Goal: Information Seeking & Learning: Find specific page/section

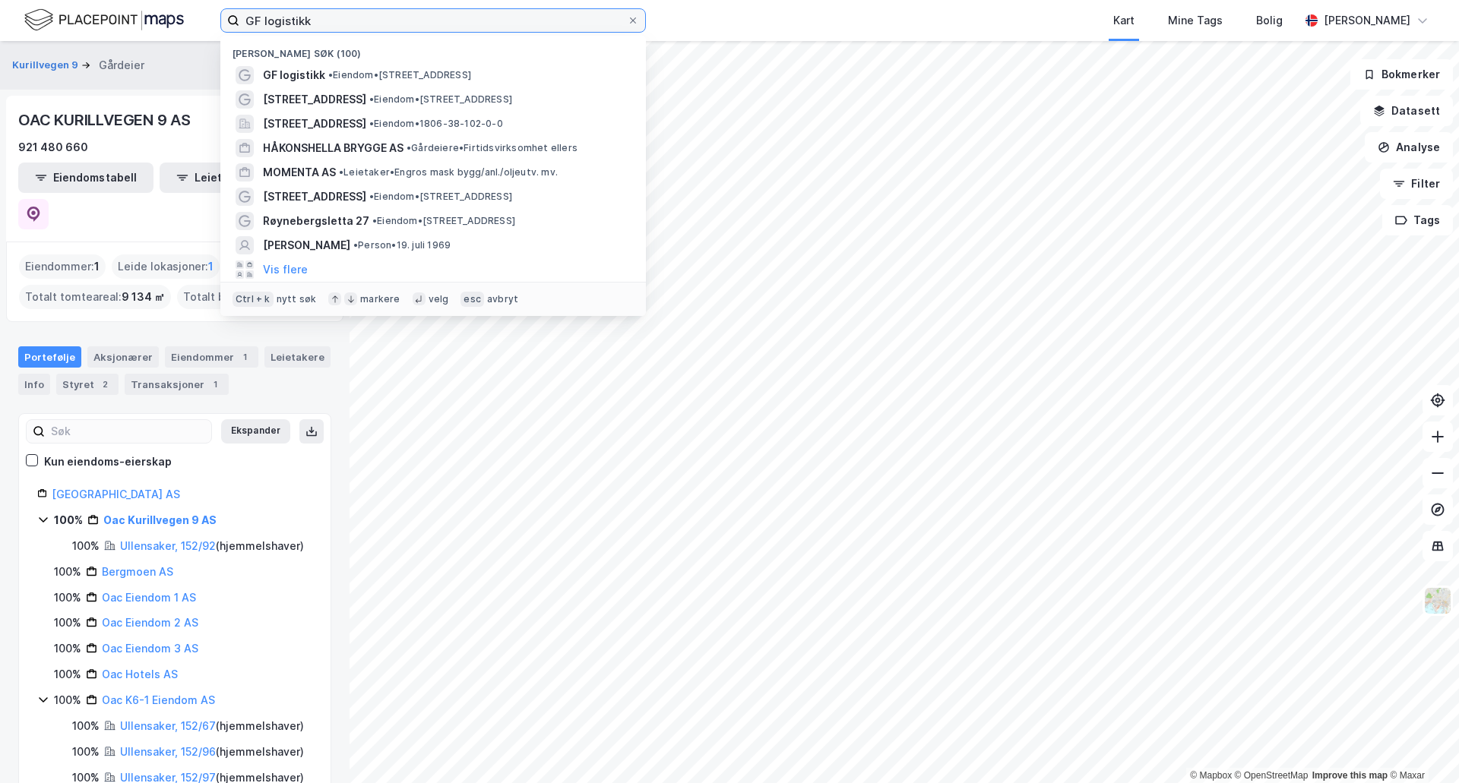
click at [311, 20] on input "GF logistikk" at bounding box center [432, 20] width 387 height 23
type input "hilleren"
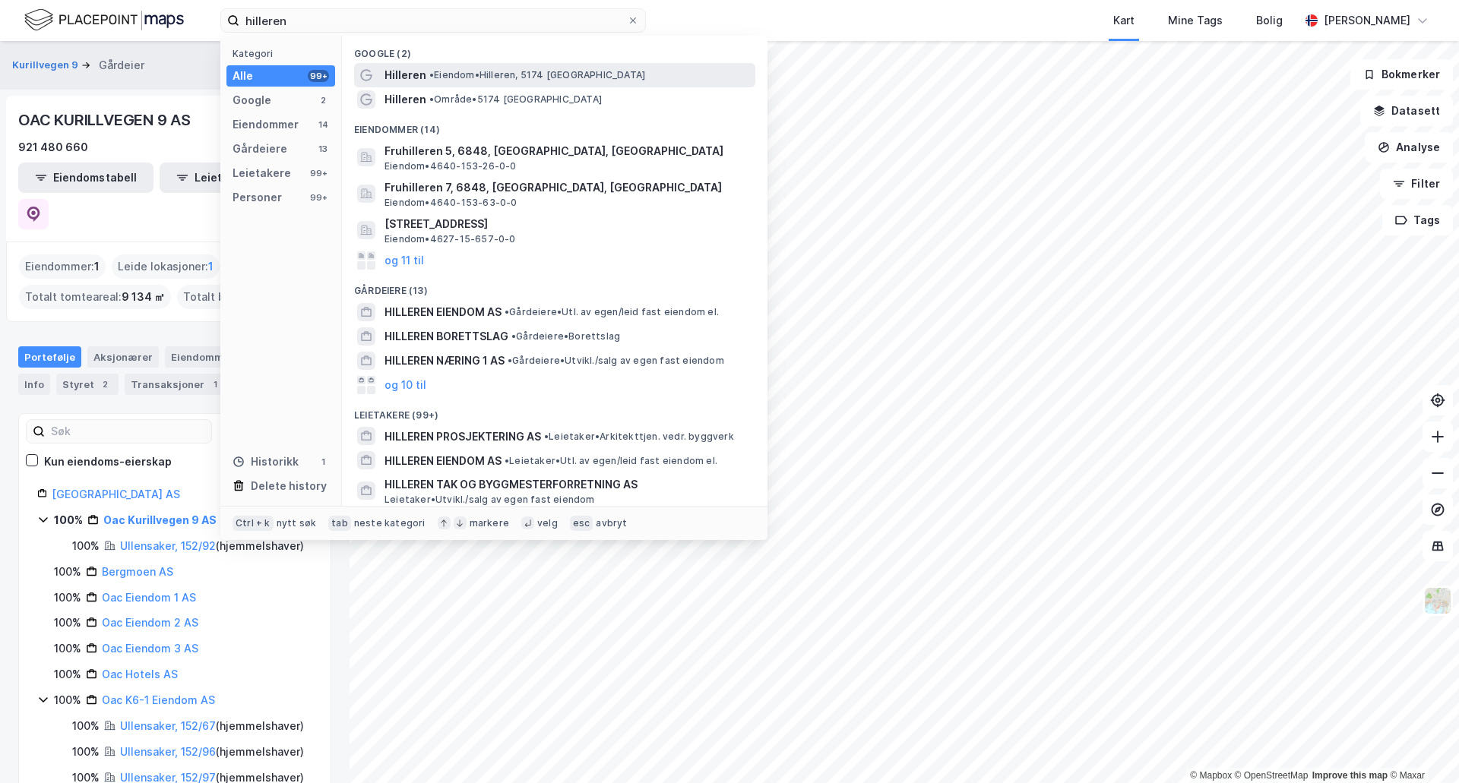
click at [424, 74] on div "Hilleren • Eiendom • [GEOGRAPHIC_DATA], 5174 [GEOGRAPHIC_DATA]" at bounding box center [568, 75] width 368 height 18
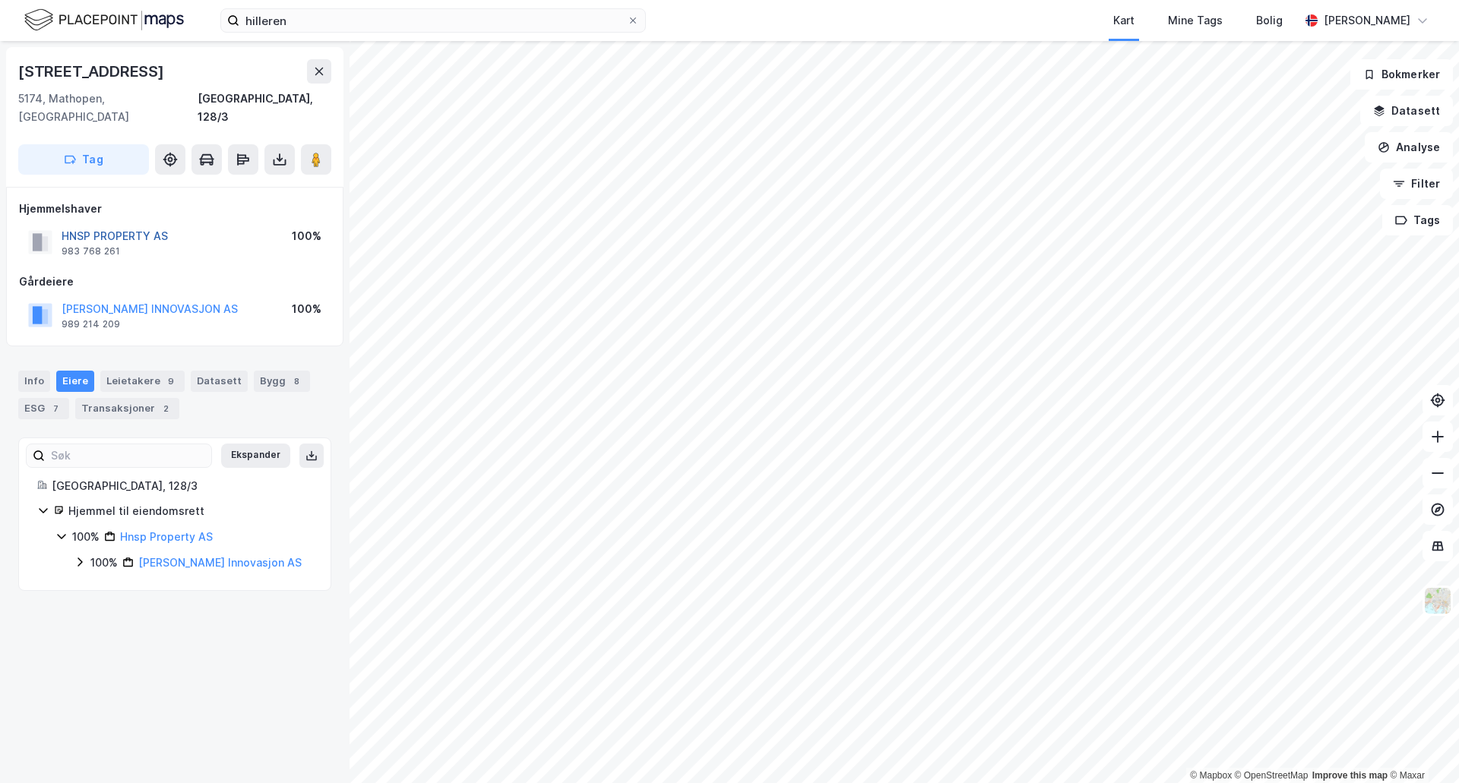
click at [0, 0] on button "HNSP PROPERTY AS" at bounding box center [0, 0] width 0 height 0
